Goal: Check status: Check status

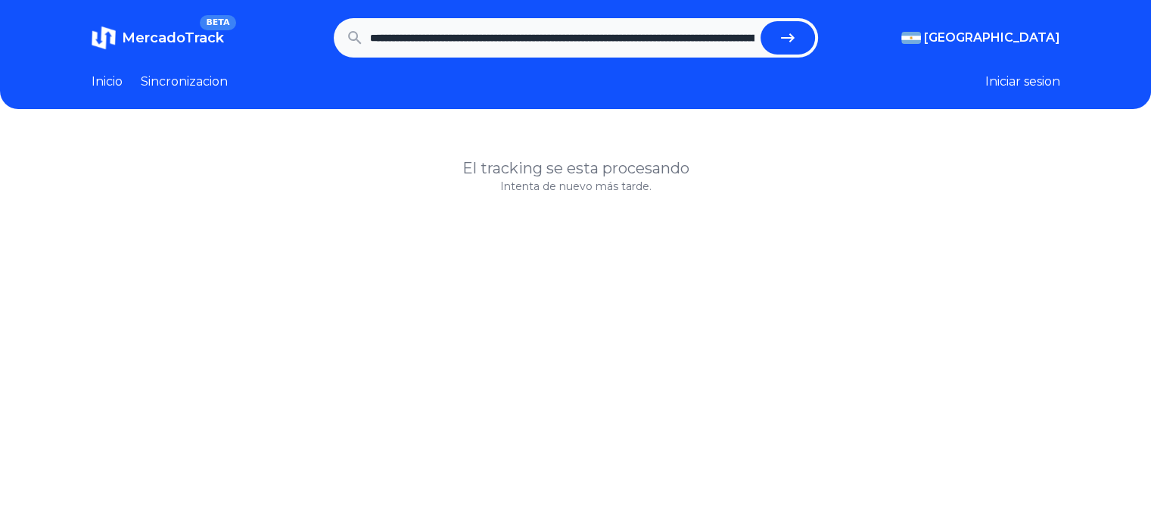
scroll to position [0, 1122]
click at [761, 21] on button "submit" at bounding box center [788, 37] width 54 height 33
type input "**********"
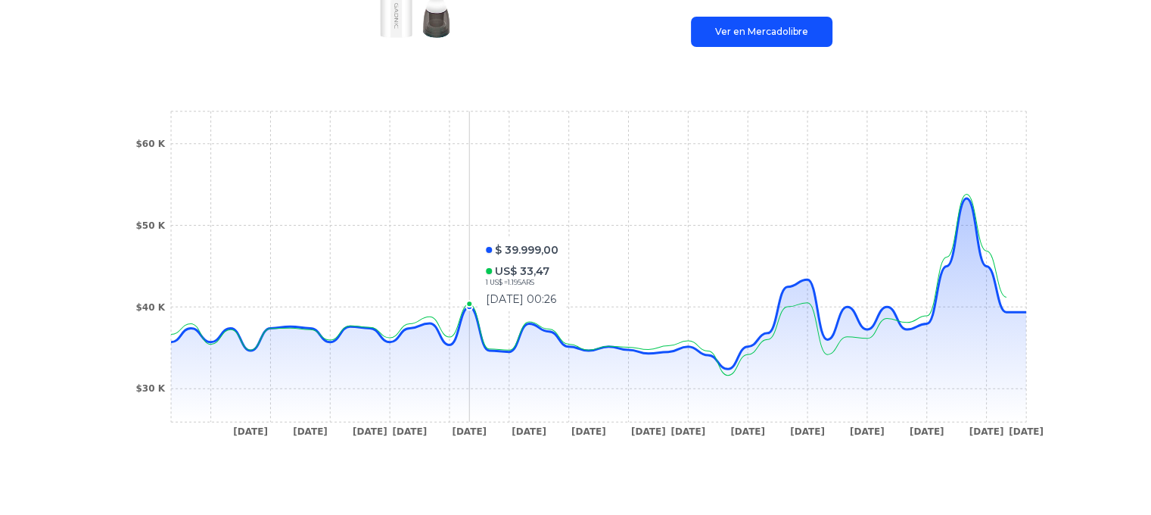
scroll to position [390, 0]
